Goal: Transaction & Acquisition: Download file/media

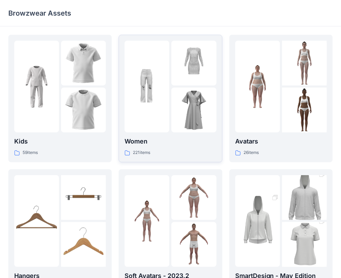
click at [175, 151] on div "221 items" at bounding box center [171, 152] width 92 height 7
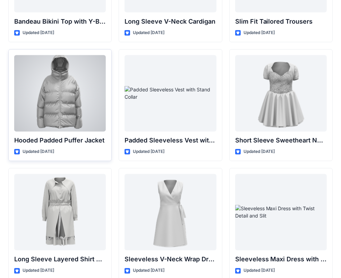
scroll to position [609, 0]
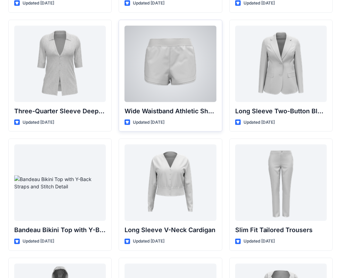
click at [149, 104] on div "Wide Waistband Athletic Shorts Updated [DATE]" at bounding box center [170, 76] width 103 height 112
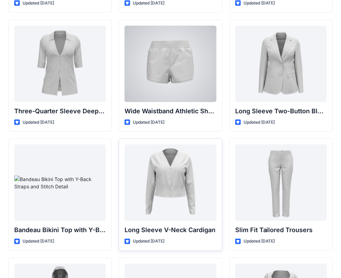
scroll to position [540, 0]
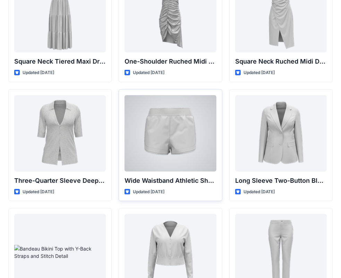
click at [128, 191] on icon at bounding box center [127, 191] width 3 height 3
click at [178, 121] on div at bounding box center [171, 133] width 92 height 76
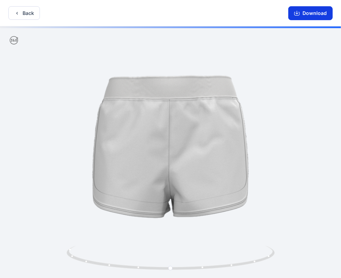
click at [307, 16] on button "Download" at bounding box center [310, 13] width 44 height 14
drag, startPoint x: 188, startPoint y: 190, endPoint x: 217, endPoint y: 194, distance: 29.1
click at [217, 194] on div at bounding box center [170, 152] width 341 height 253
click at [295, 16] on button "Download" at bounding box center [310, 13] width 44 height 14
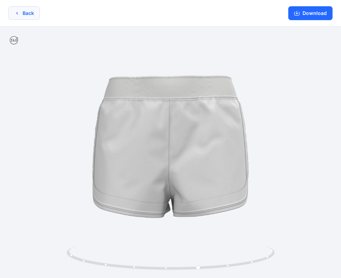
click at [33, 10] on button "Back" at bounding box center [24, 13] width 32 height 14
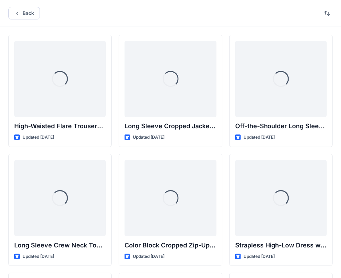
scroll to position [540, 0]
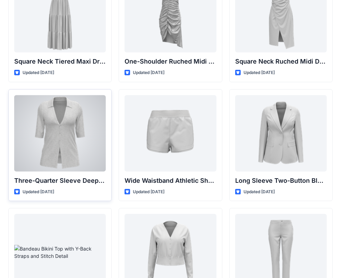
click at [72, 127] on div at bounding box center [60, 133] width 92 height 76
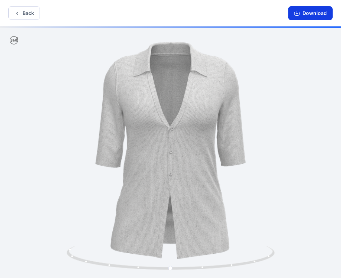
click at [297, 14] on icon "button" at bounding box center [297, 13] width 6 height 6
click at [320, 9] on button "Download" at bounding box center [310, 13] width 44 height 14
click at [33, 18] on button "Back" at bounding box center [24, 13] width 32 height 14
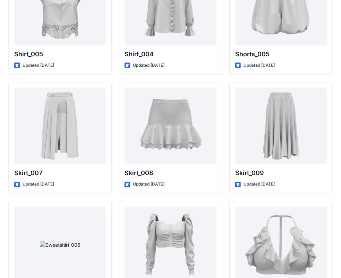
scroll to position [3455, 0]
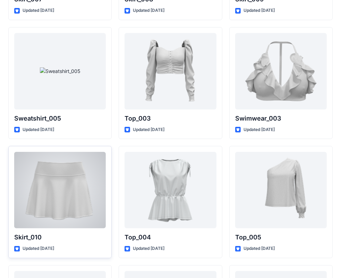
click at [90, 180] on div at bounding box center [60, 190] width 92 height 76
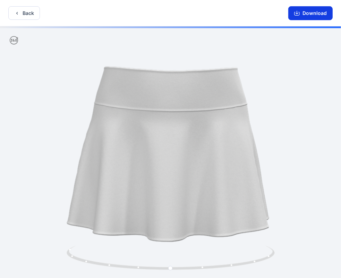
click at [303, 13] on button "Download" at bounding box center [310, 13] width 44 height 14
click at [28, 12] on button "Back" at bounding box center [24, 13] width 32 height 14
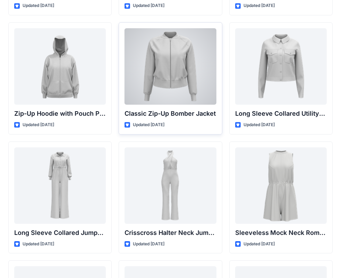
scroll to position [1285, 0]
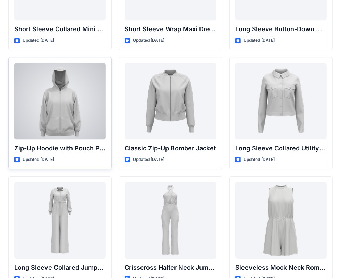
click at [71, 97] on div at bounding box center [60, 101] width 92 height 76
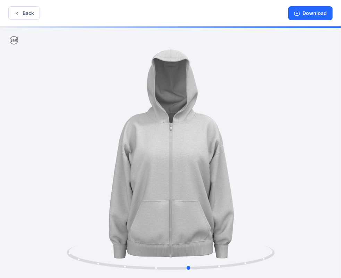
drag, startPoint x: 210, startPoint y: 117, endPoint x: 235, endPoint y: 136, distance: 31.7
click at [235, 136] on div at bounding box center [170, 152] width 341 height 253
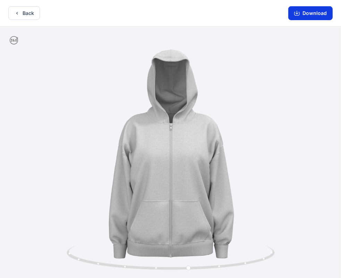
click at [312, 17] on button "Download" at bounding box center [310, 13] width 44 height 14
click at [34, 14] on button "Back" at bounding box center [24, 13] width 32 height 14
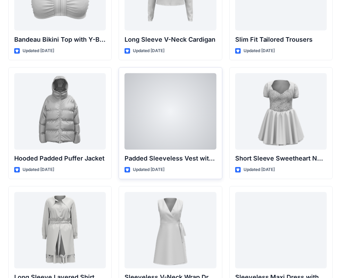
scroll to position [661, 0]
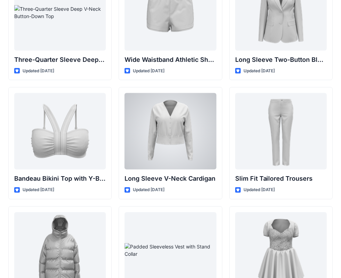
drag, startPoint x: 190, startPoint y: 118, endPoint x: 188, endPoint y: 115, distance: 3.7
click at [190, 118] on div at bounding box center [171, 131] width 92 height 76
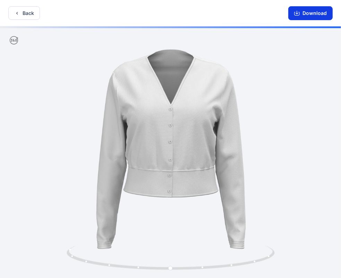
click at [314, 14] on button "Download" at bounding box center [310, 13] width 44 height 14
click at [32, 14] on button "Back" at bounding box center [24, 13] width 32 height 14
